Goal: Transaction & Acquisition: Purchase product/service

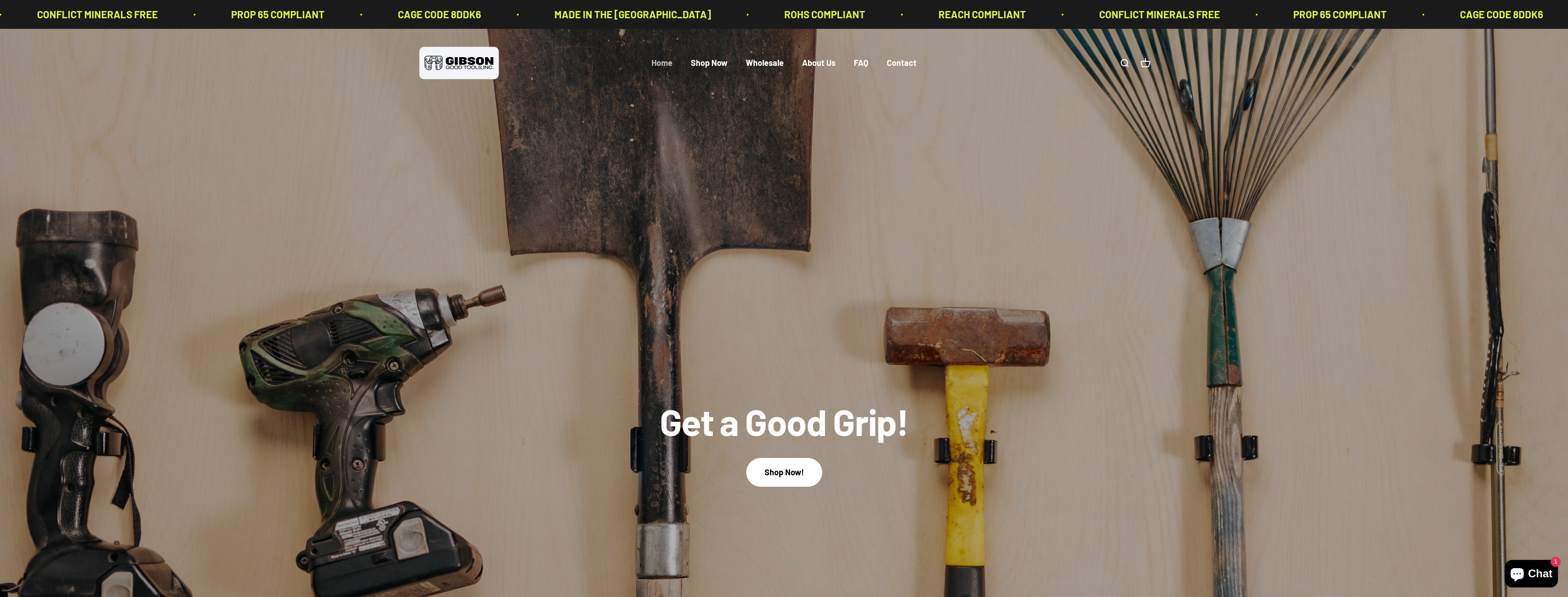
click at [669, 64] on link "Home" at bounding box center [662, 64] width 21 height 10
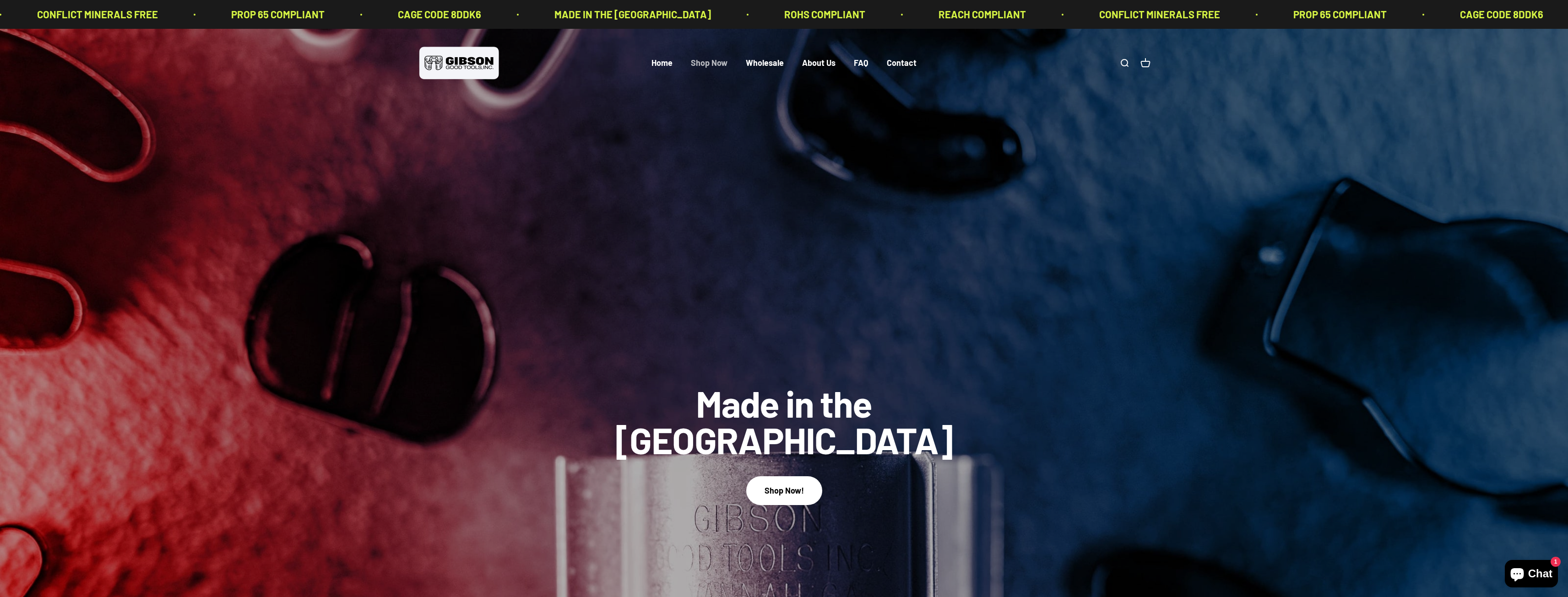
click at [719, 69] on li "Shop Now" at bounding box center [709, 63] width 37 height 13
click at [718, 64] on link "Shop Now" at bounding box center [709, 64] width 37 height 10
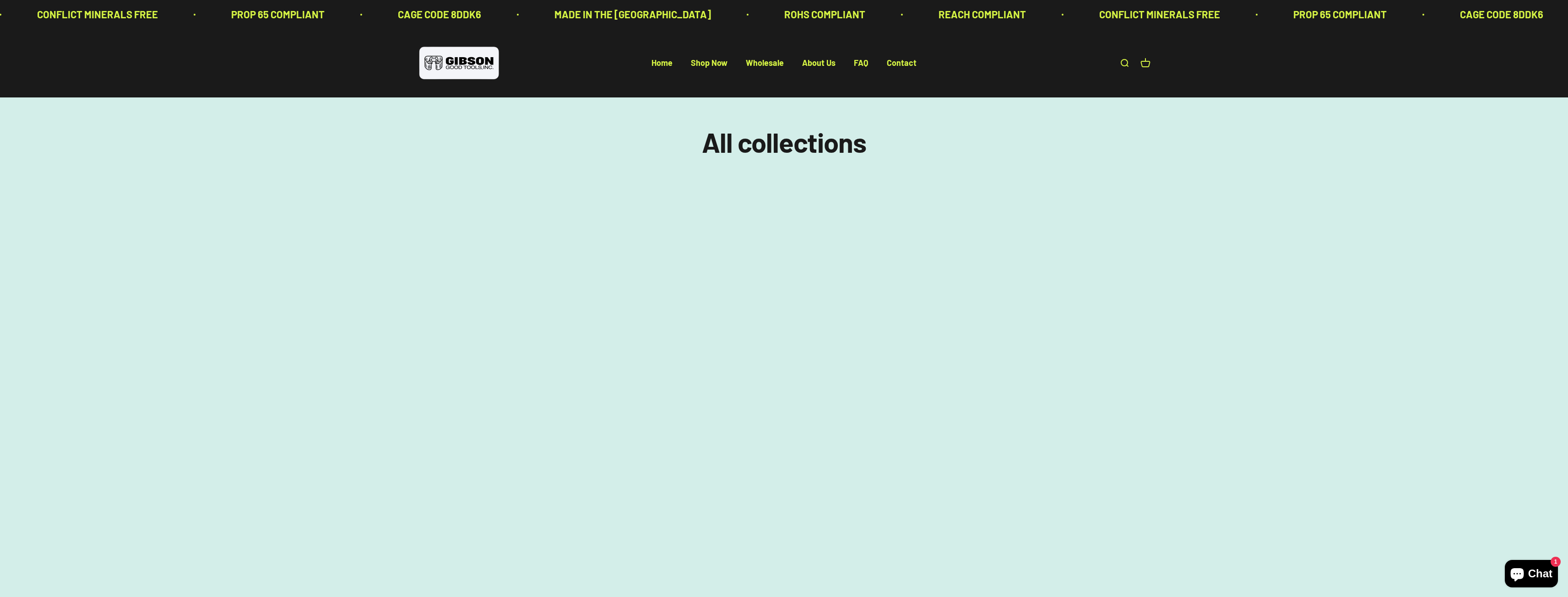
click at [718, 64] on link "Shop Now" at bounding box center [709, 64] width 37 height 10
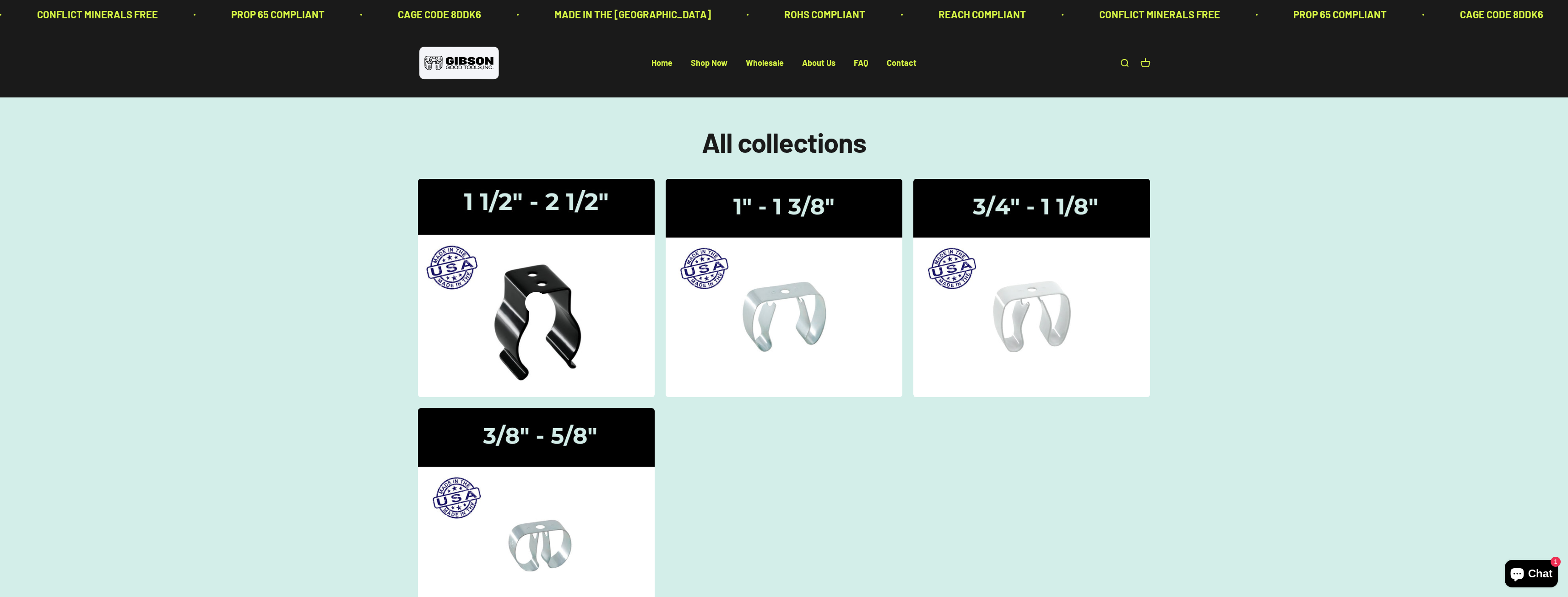
click at [562, 309] on img at bounding box center [535, 287] width 251 height 231
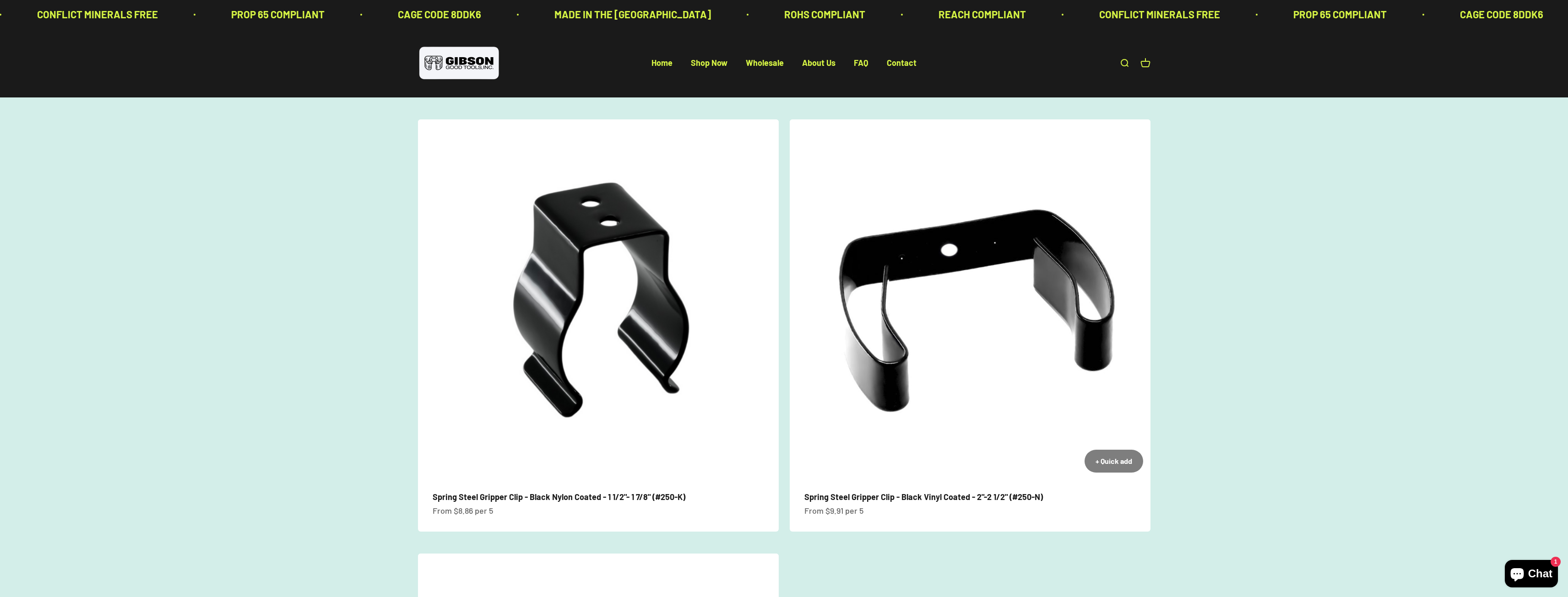
click at [983, 295] on img at bounding box center [970, 299] width 361 height 360
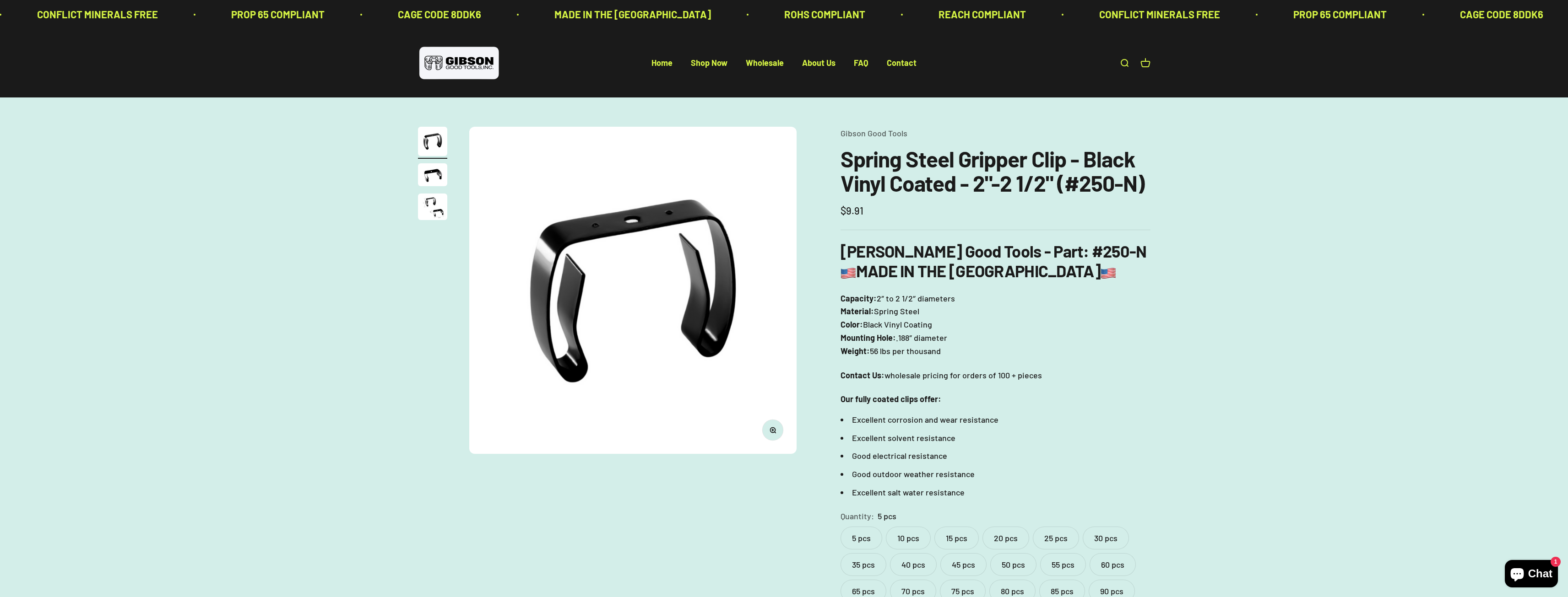
click at [435, 172] on img "Go to item 2" at bounding box center [432, 175] width 30 height 23
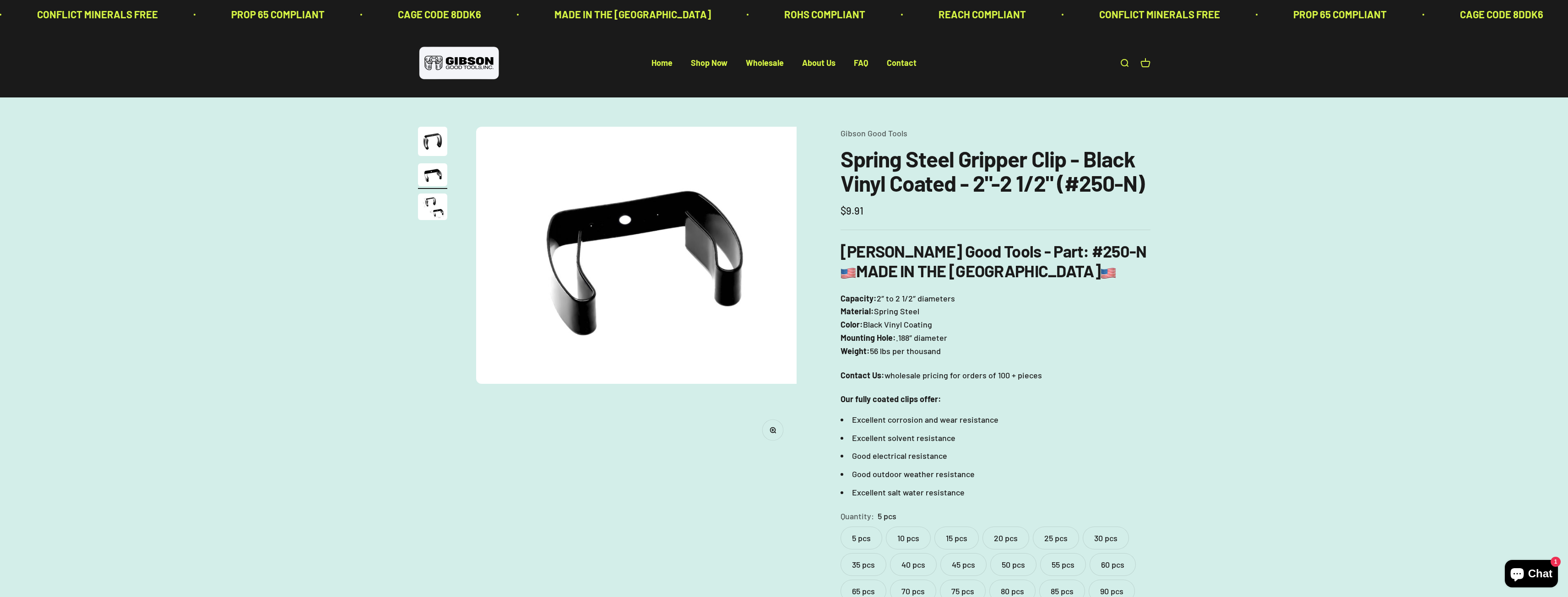
scroll to position [0, 338]
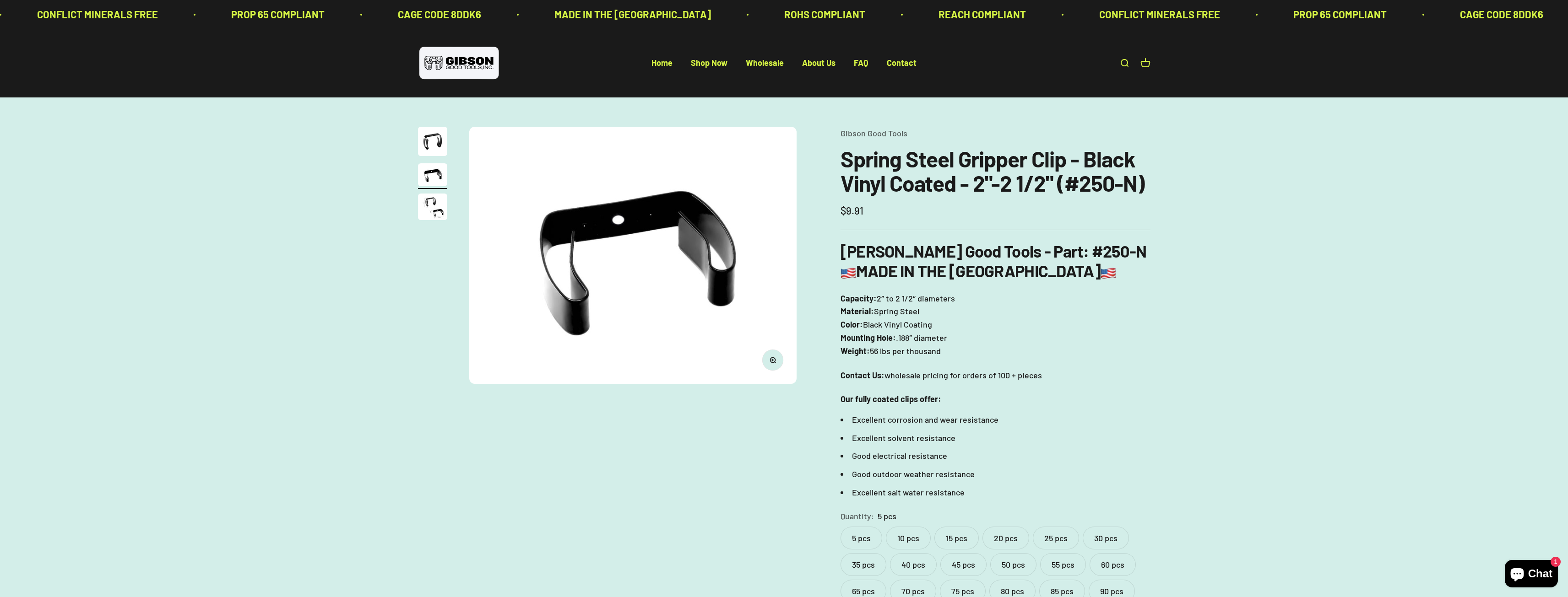
click at [438, 209] on img "Go to item 3" at bounding box center [432, 207] width 30 height 26
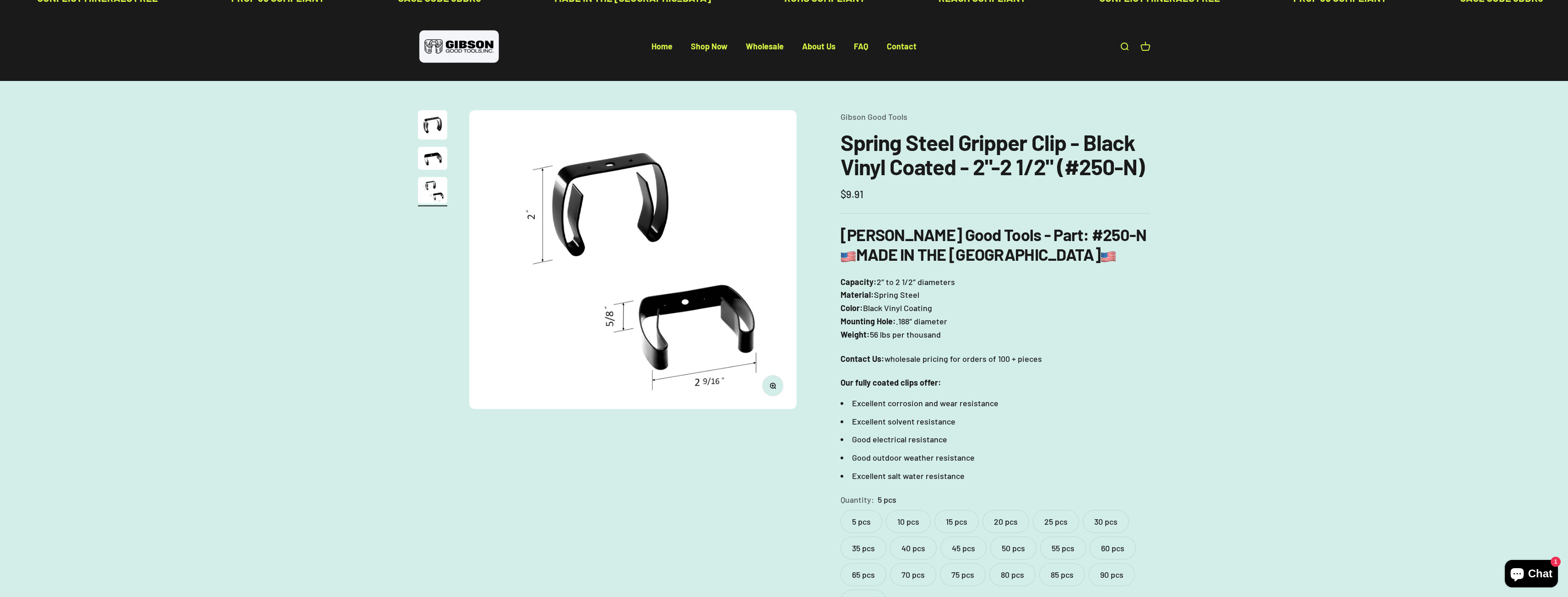
scroll to position [0, 0]
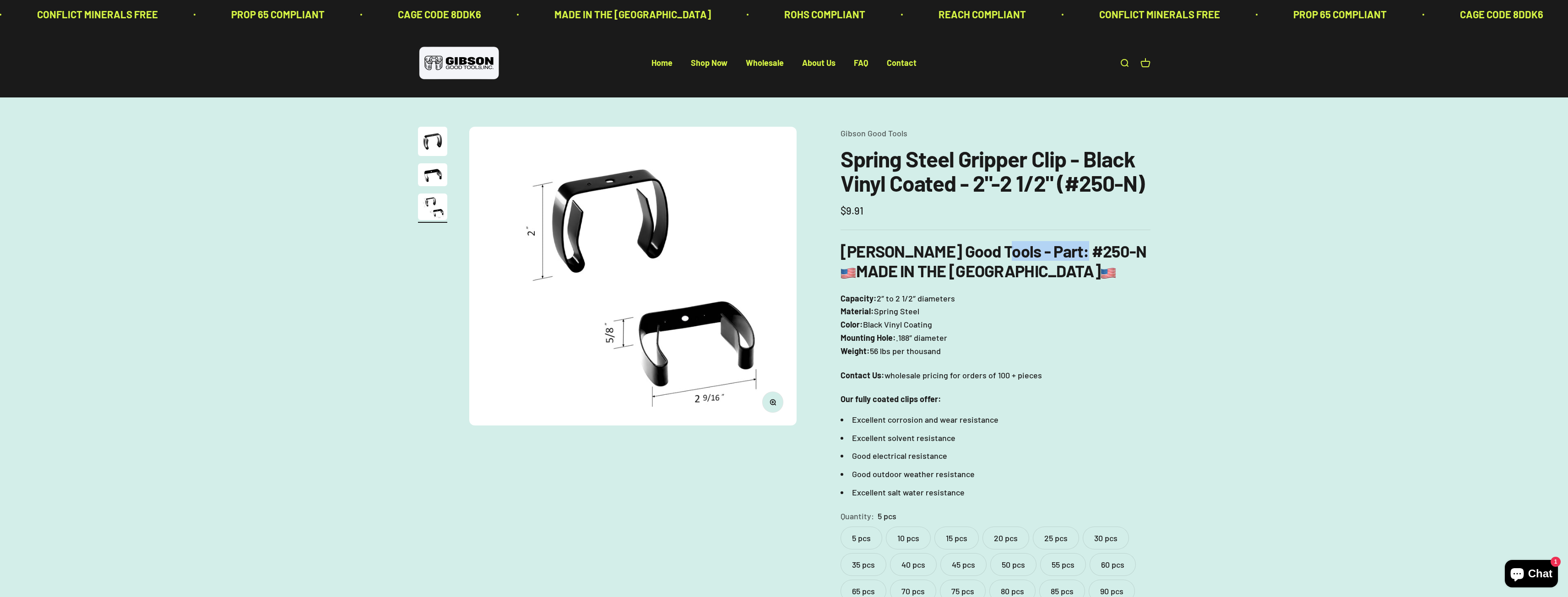
drag, startPoint x: 980, startPoint y: 249, endPoint x: 1076, endPoint y: 244, distance: 96.1
click at [1076, 244] on h3 "[PERSON_NAME] Good Tools - Part: #250-N MADE IN THE [GEOGRAPHIC_DATA]" at bounding box center [995, 260] width 310 height 39
copy b "Part: #250-N"
